Goal: Task Accomplishment & Management: Use online tool/utility

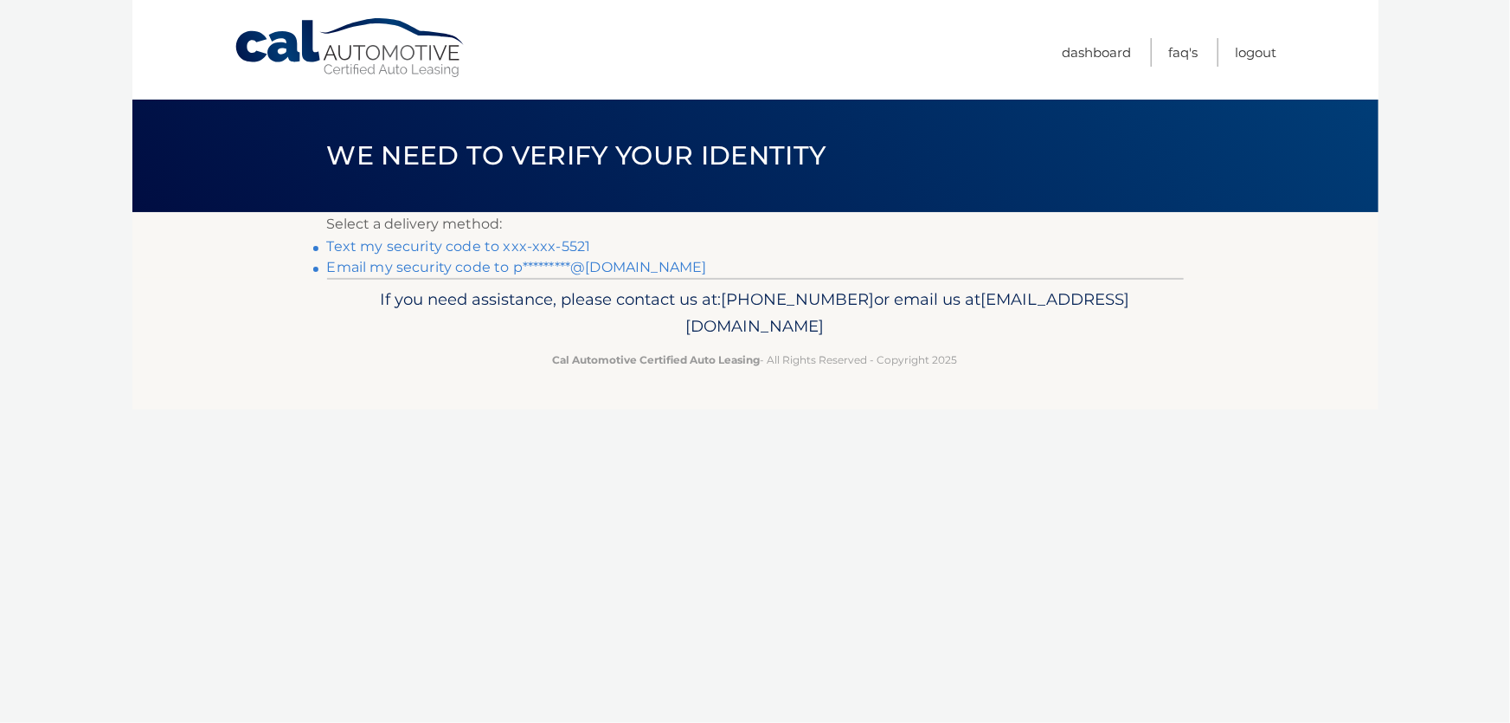
click at [566, 247] on link "Text my security code to xxx-xxx-5521" at bounding box center [459, 246] width 264 height 16
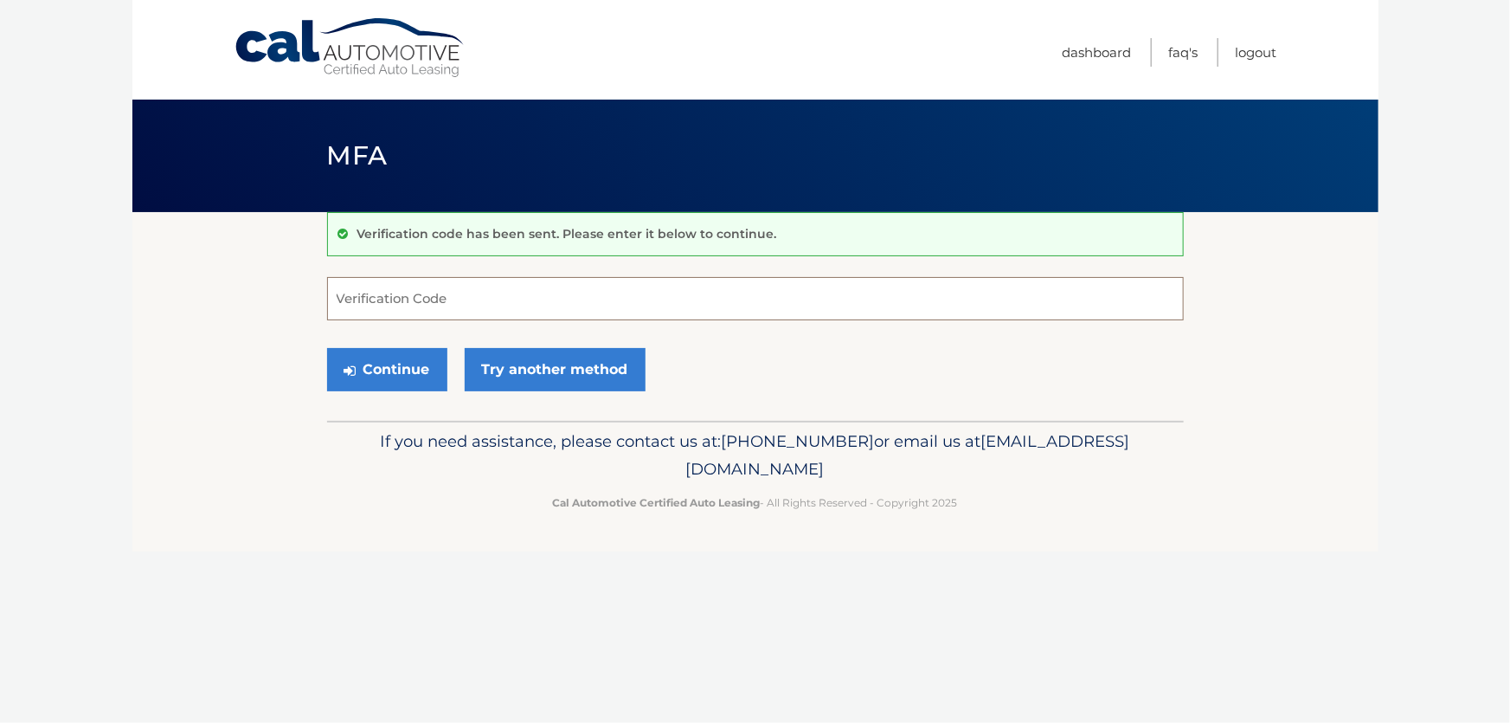
click at [536, 299] on input "Verification Code" at bounding box center [755, 298] width 857 height 43
type input "300994"
click at [386, 371] on button "Continue" at bounding box center [387, 369] width 120 height 43
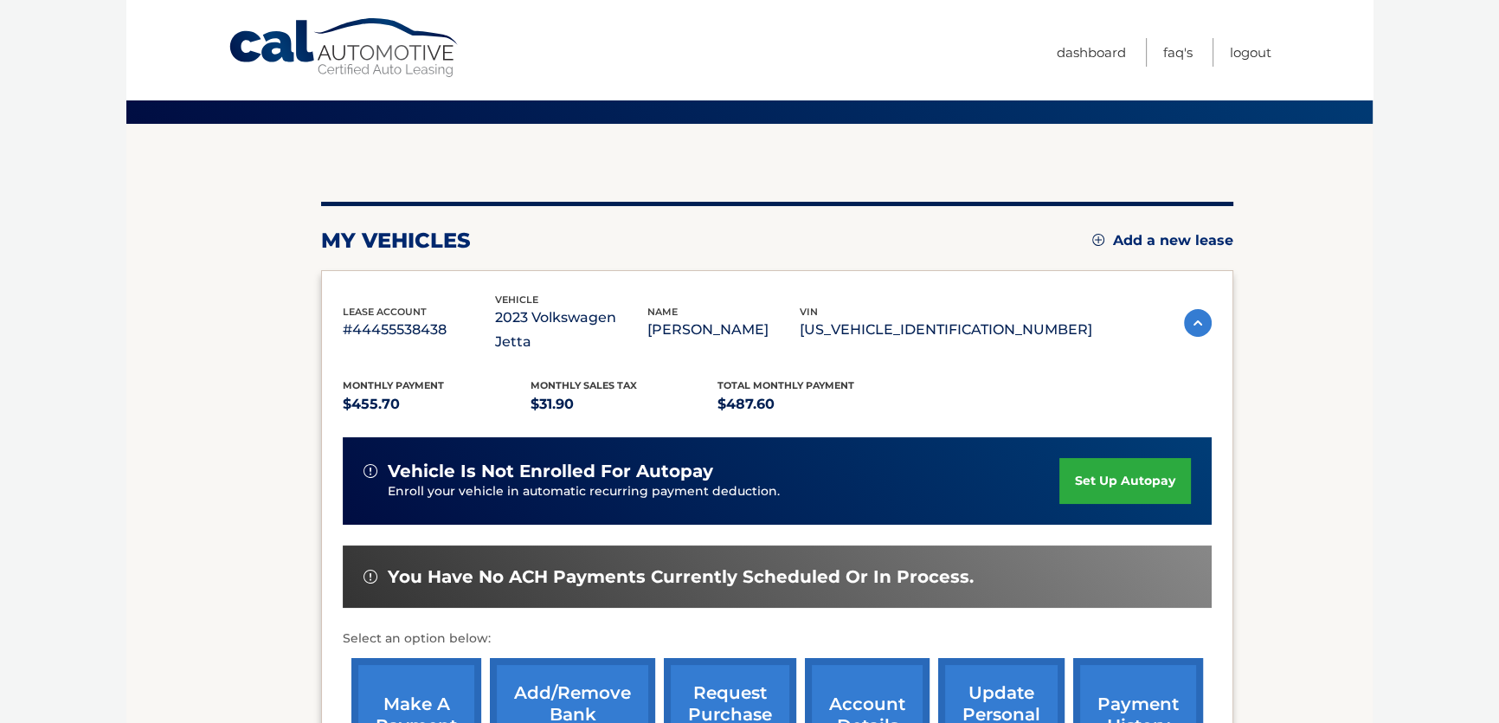
scroll to position [157, 0]
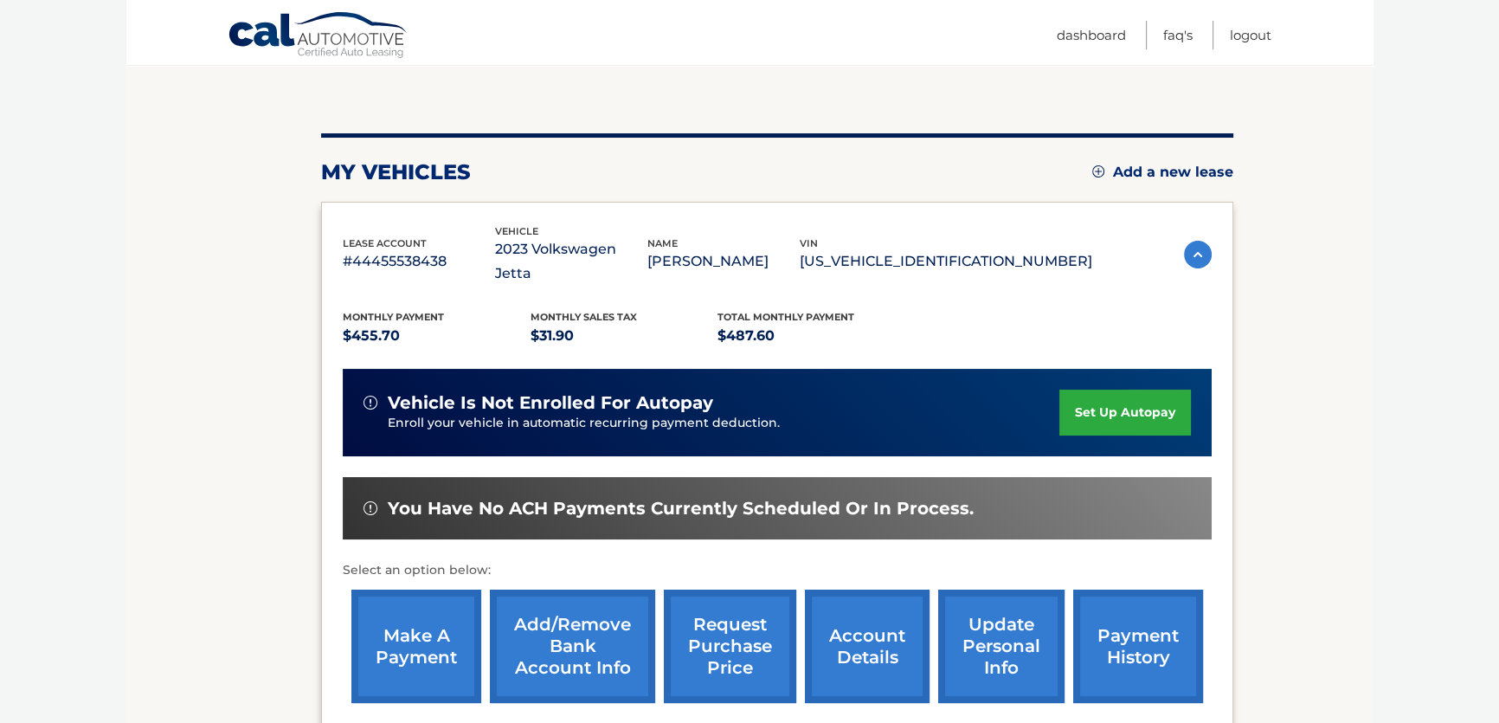
click at [426, 632] on link "make a payment" at bounding box center [416, 645] width 130 height 113
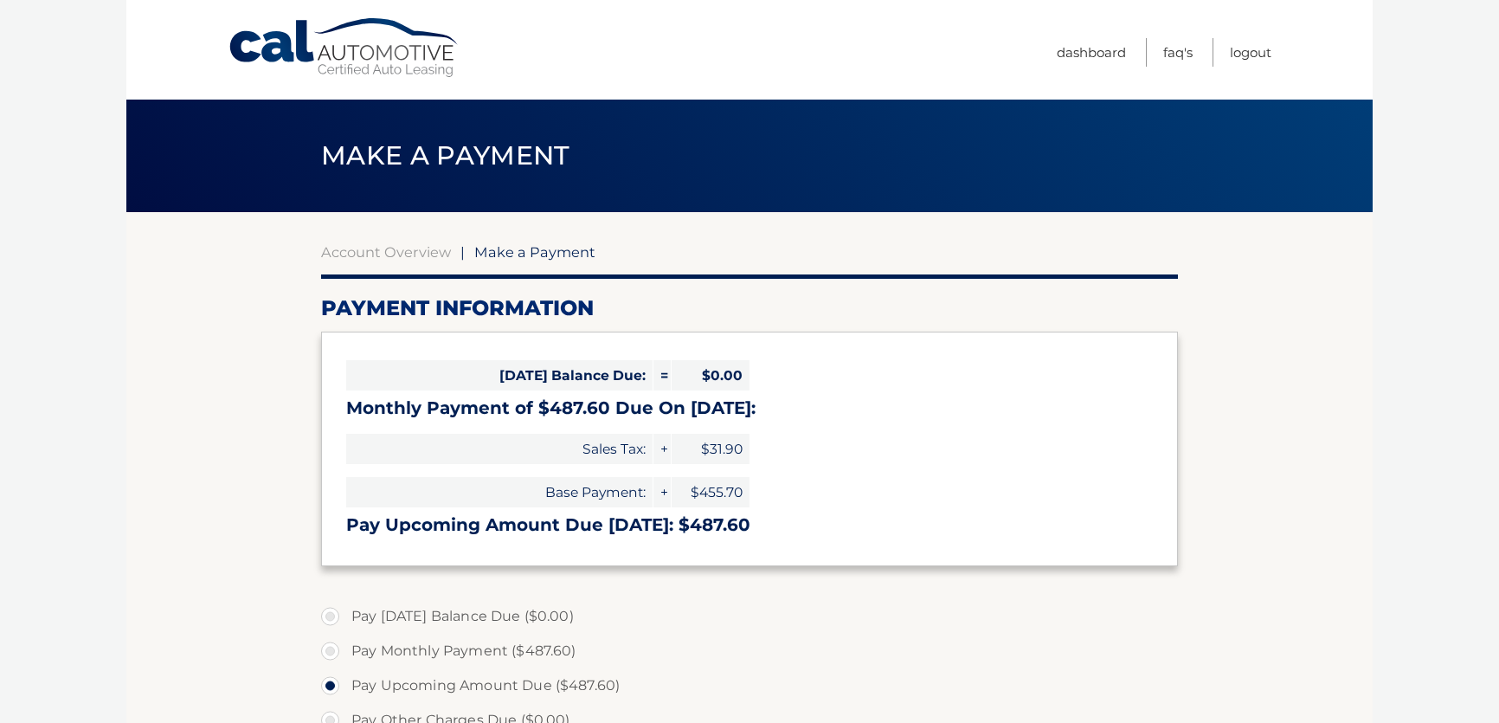
select select "MzU3YjUxOGEtM2ExMC00ZGZjLTg3MGItZDFkMjEyZTVkNjcw"
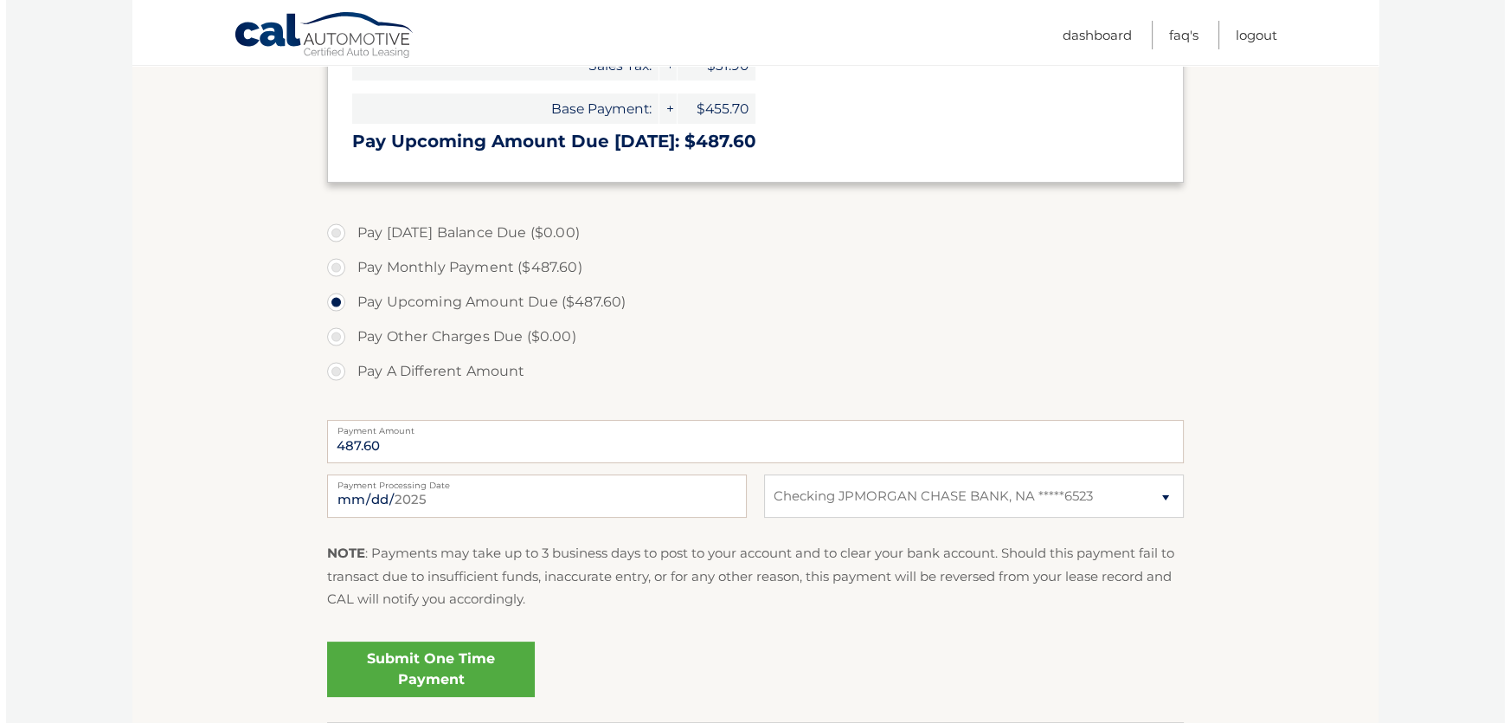
scroll to position [393, 0]
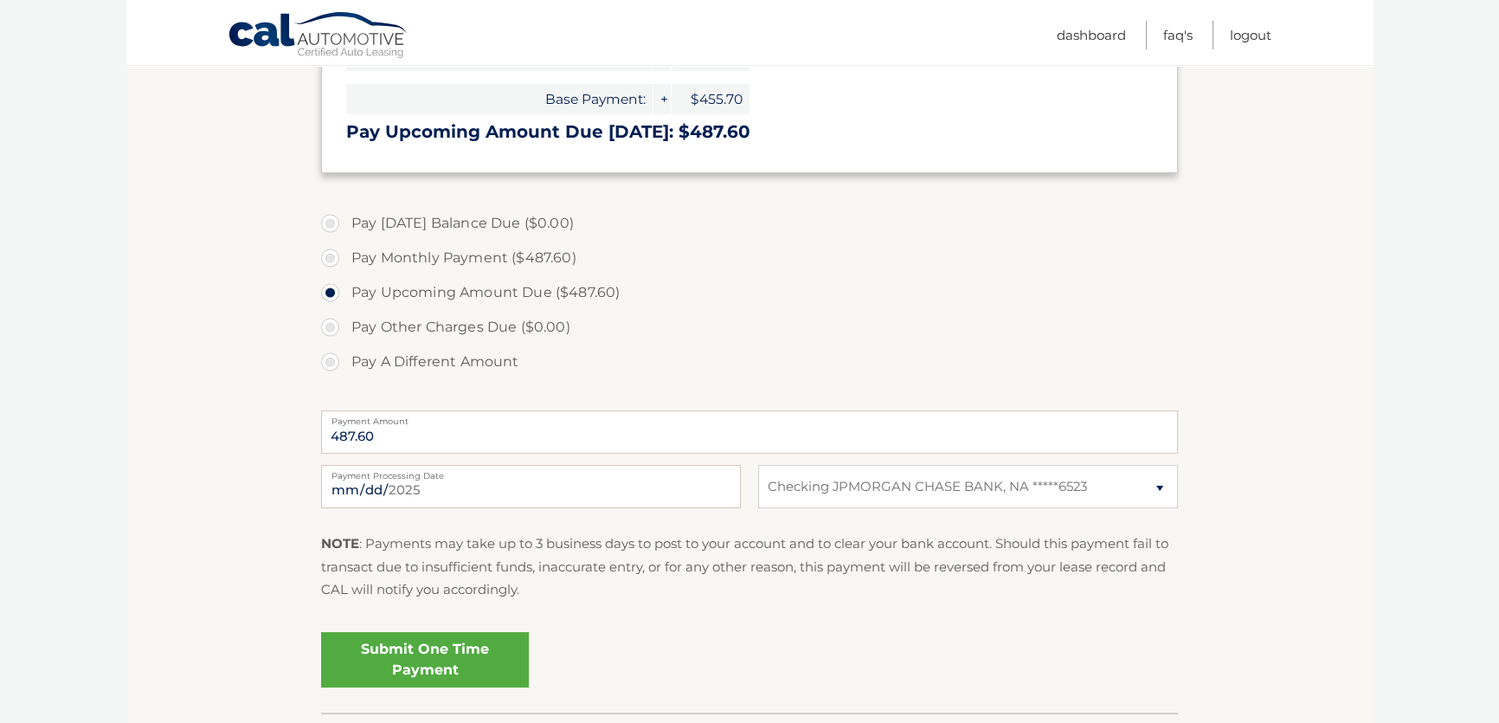
click at [444, 658] on link "Submit One Time Payment" at bounding box center [425, 659] width 208 height 55
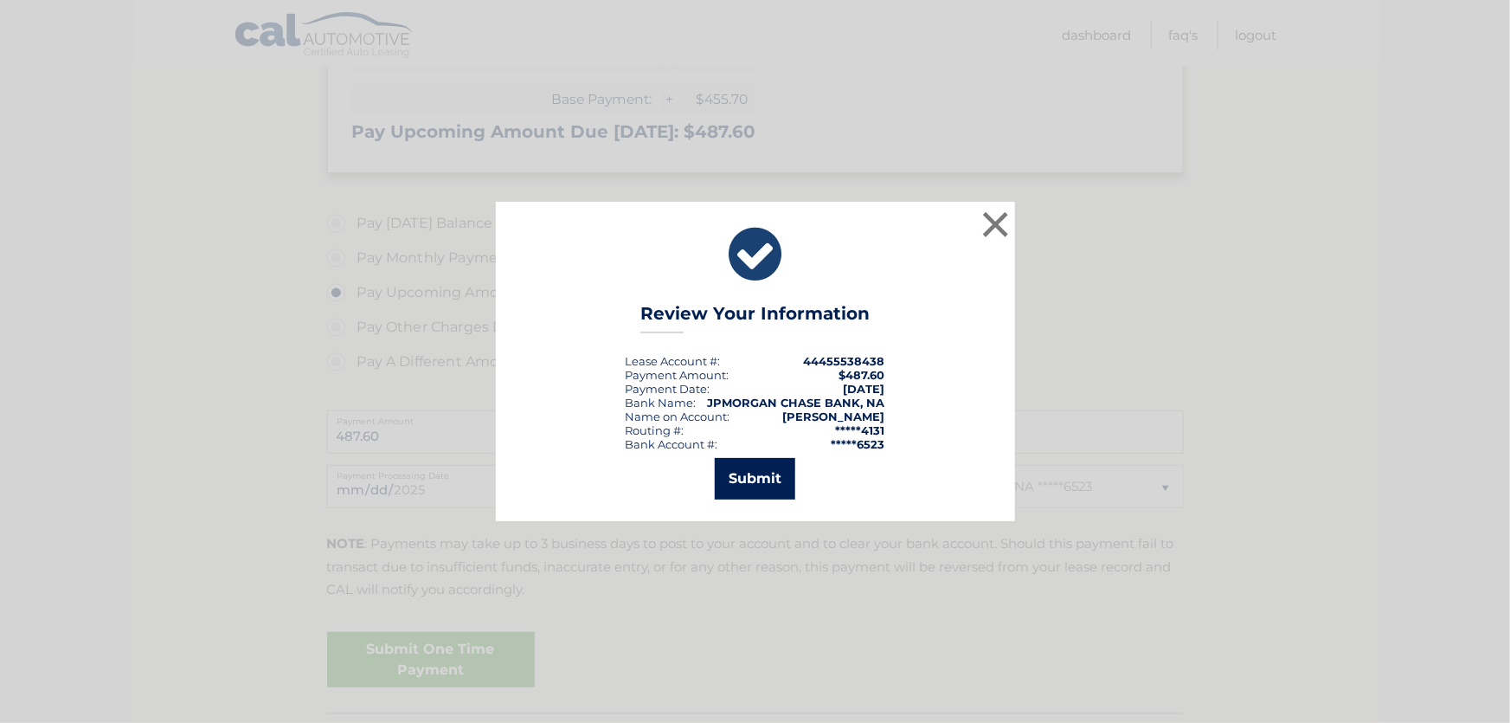
click at [761, 474] on button "Submit" at bounding box center [755, 479] width 80 height 42
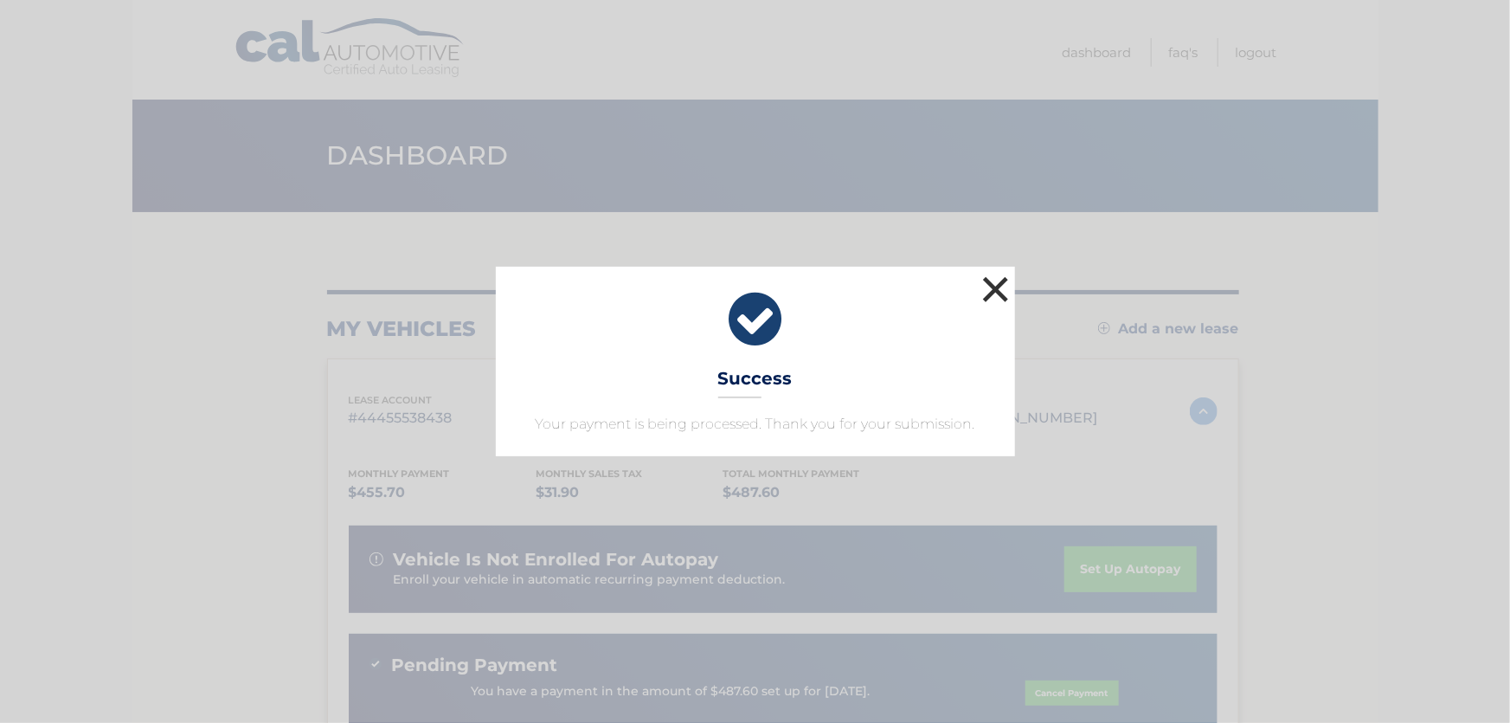
click at [1001, 293] on button "×" at bounding box center [996, 289] width 35 height 35
